Goal: Transaction & Acquisition: Purchase product/service

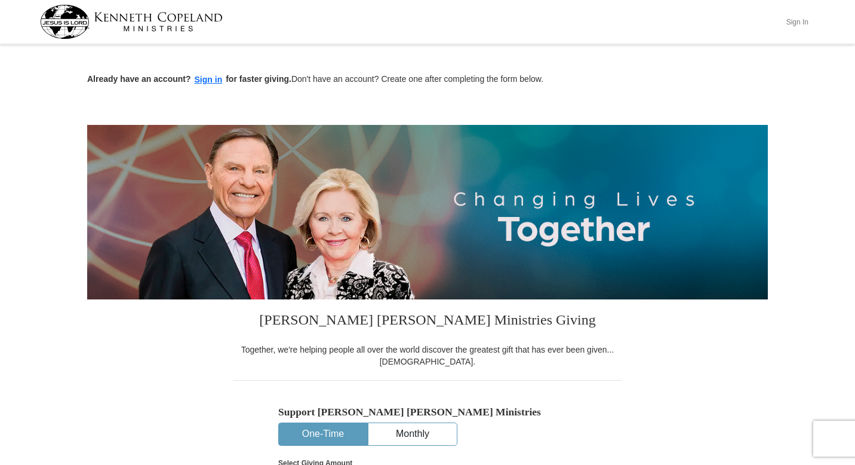
click at [801, 21] on button "Sign In" at bounding box center [797, 22] width 36 height 19
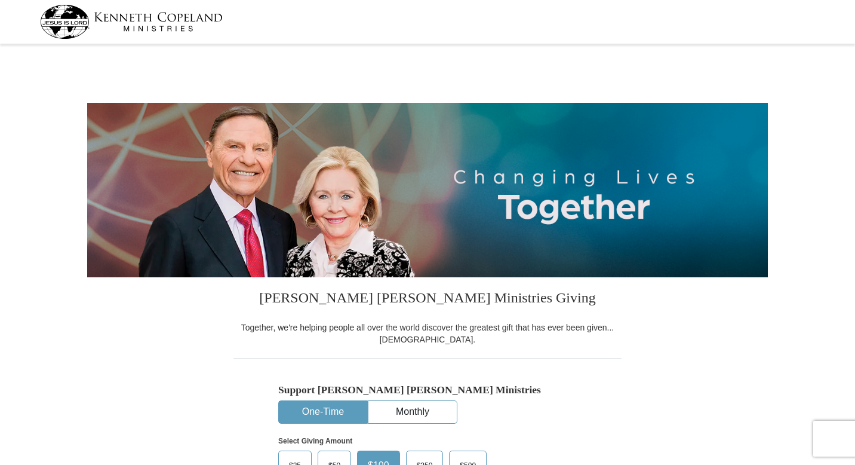
select select "TX"
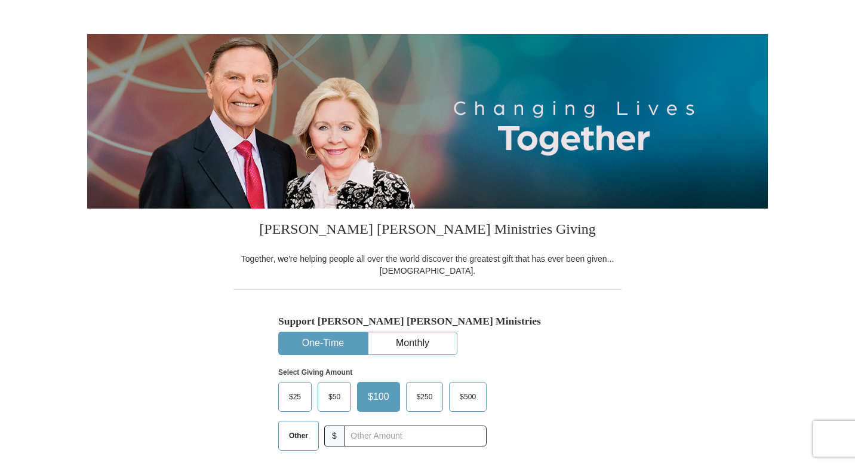
scroll to position [154, 0]
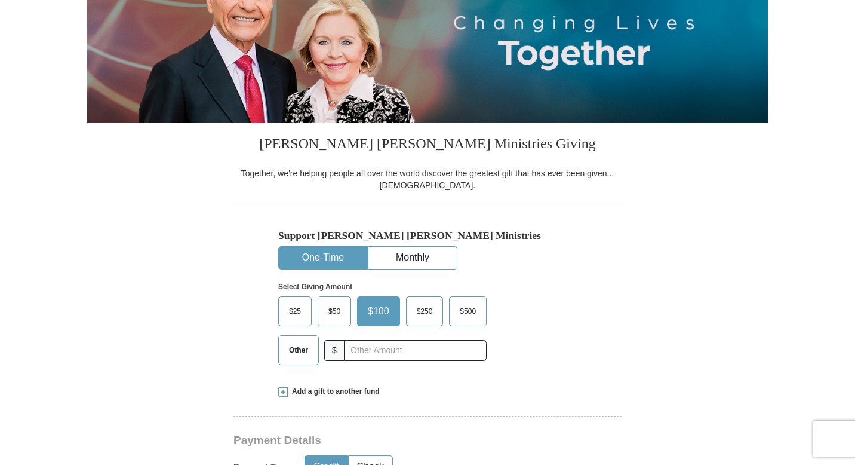
click at [289, 315] on span "$25" at bounding box center [295, 311] width 24 height 18
click at [0, 0] on input "$25" at bounding box center [0, 0] width 0 height 0
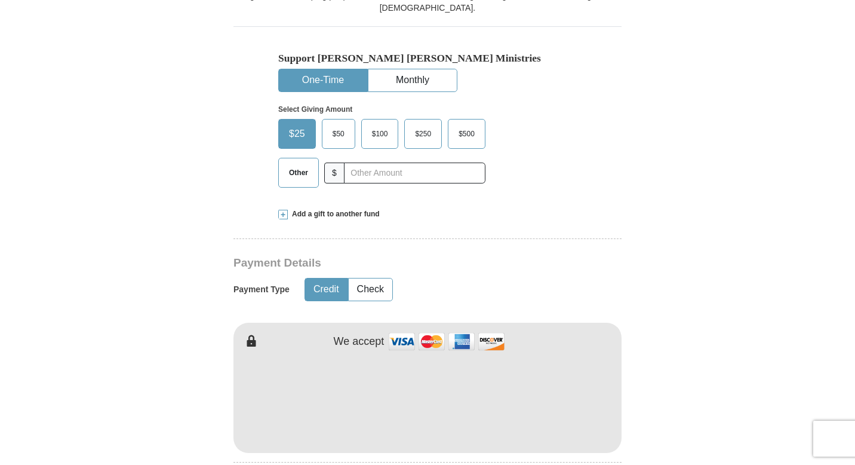
scroll to position [332, 0]
click at [368, 296] on button "Check" at bounding box center [371, 289] width 44 height 22
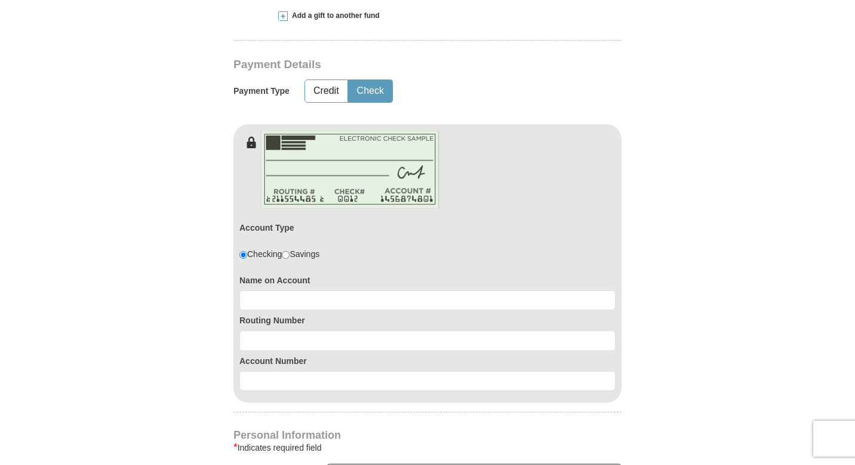
scroll to position [533, 0]
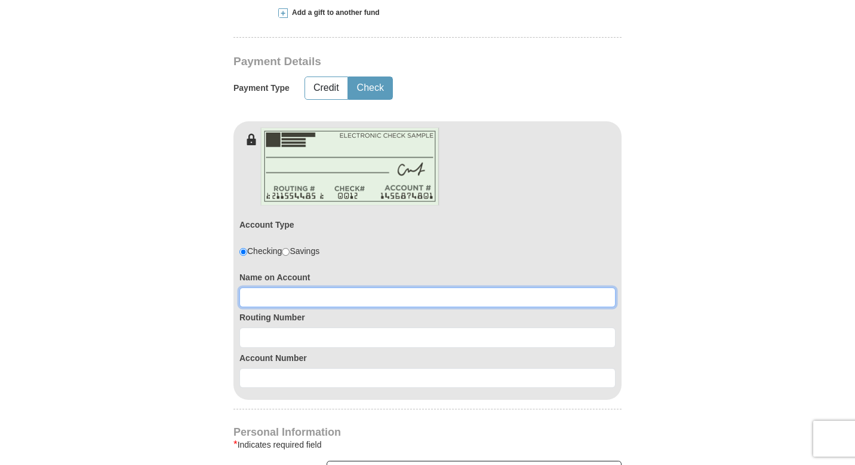
click at [520, 296] on input at bounding box center [427, 297] width 376 height 20
type input "Molly K Chance"
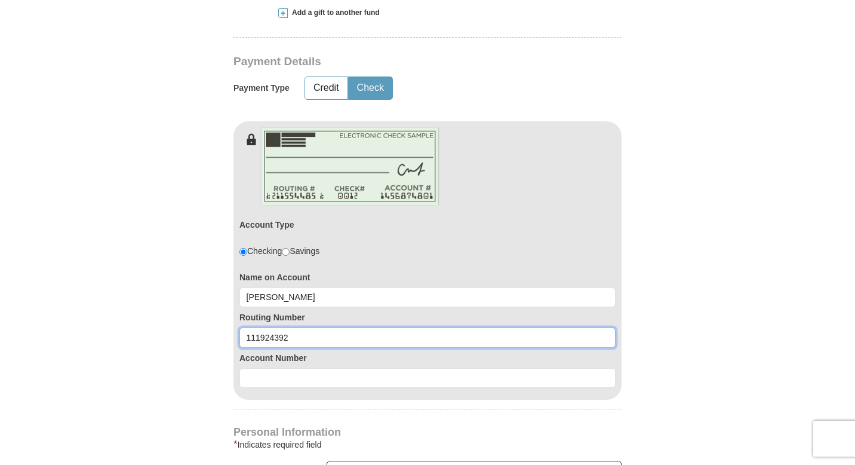
type input "111924392"
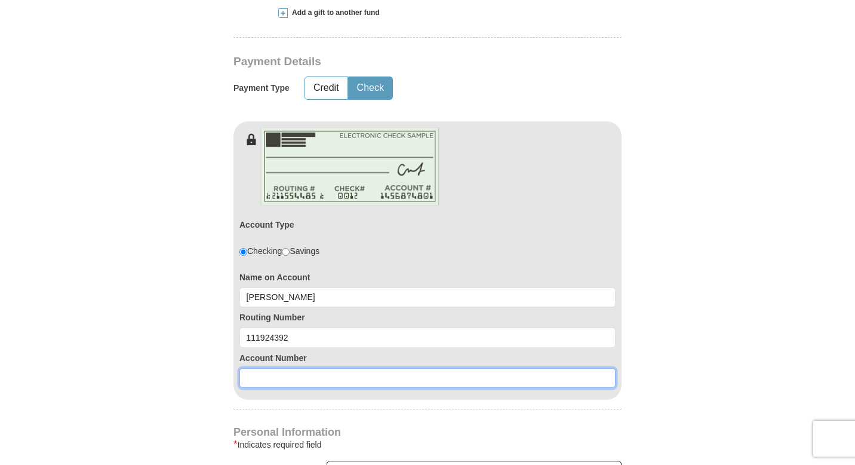
click at [433, 374] on input at bounding box center [427, 378] width 376 height 20
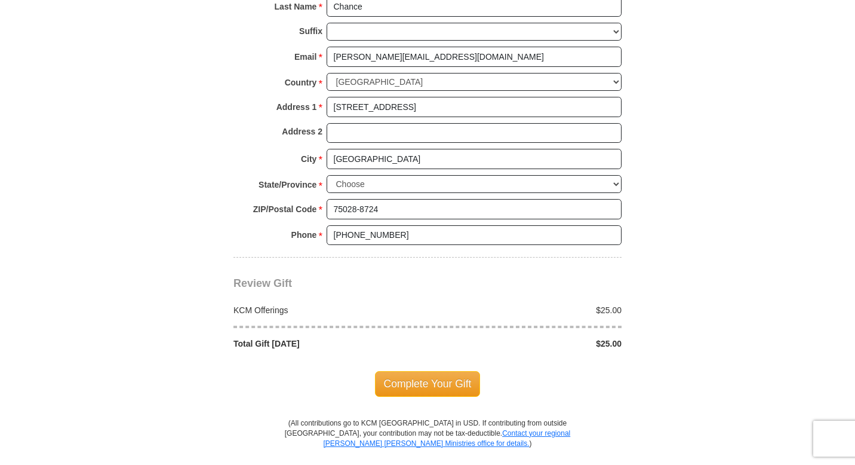
scroll to position [1024, 0]
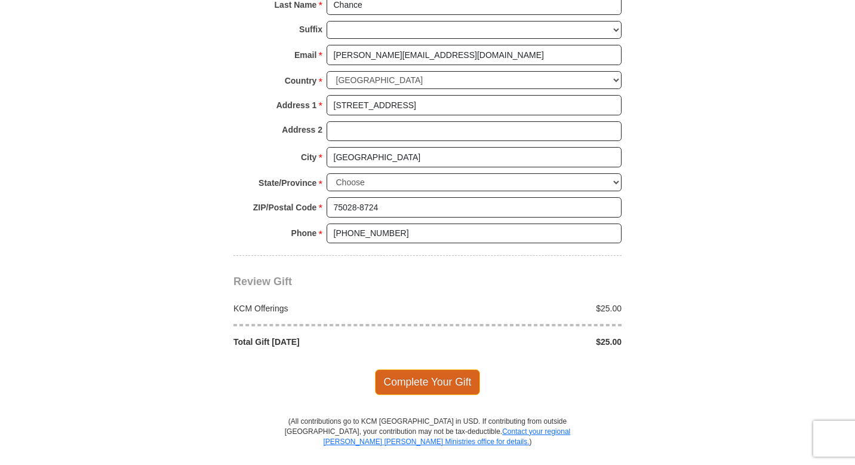
type input "601105579"
click at [441, 382] on span "Complete Your Gift" at bounding box center [428, 381] width 106 height 25
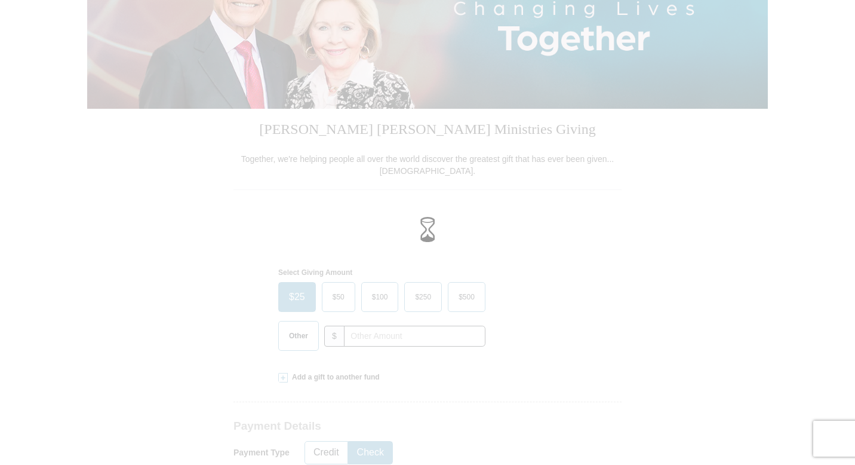
scroll to position [167, 0]
